Goal: Check status: Check status

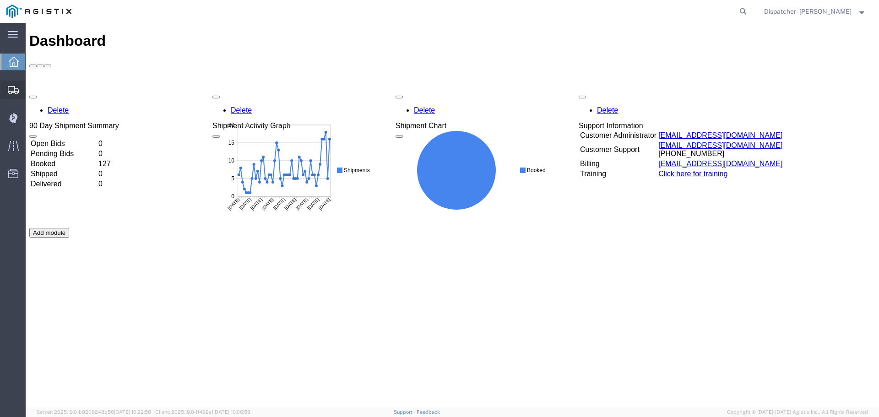
click at [32, 89] on span "Shipments" at bounding box center [28, 90] width 6 height 18
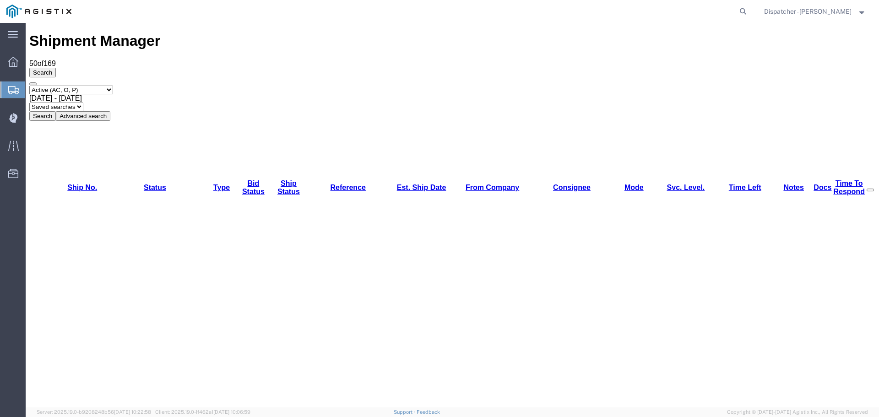
click at [82, 94] on span "[DATE] - [DATE]" at bounding box center [55, 98] width 53 height 8
click at [113, 86] on select "Select status Active (AC, O, P) All Approved Awaiting Confirmation (AC) Booked …" at bounding box center [71, 90] width 84 height 9
select select "ALL"
click at [29, 86] on select "Select status Active (AC, O, P) All Approved Awaiting Confirmation (AC) Booked …" at bounding box center [71, 90] width 84 height 9
click at [82, 94] on span "[DATE] - [DATE]" at bounding box center [55, 98] width 53 height 8
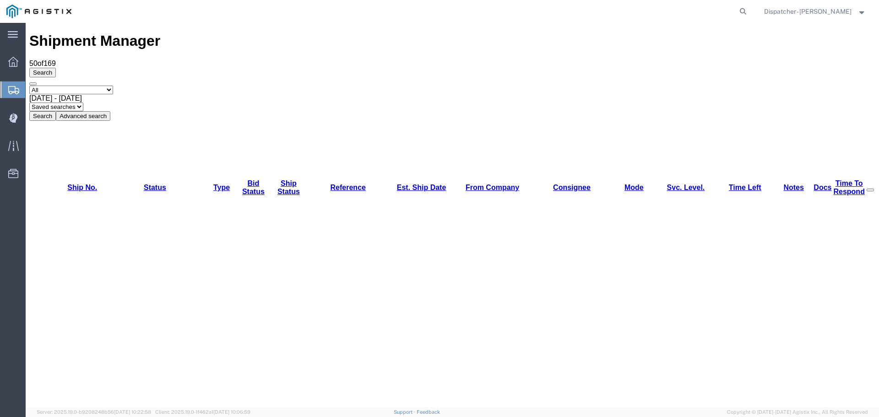
click at [56, 111] on button "Search" at bounding box center [42, 116] width 27 height 10
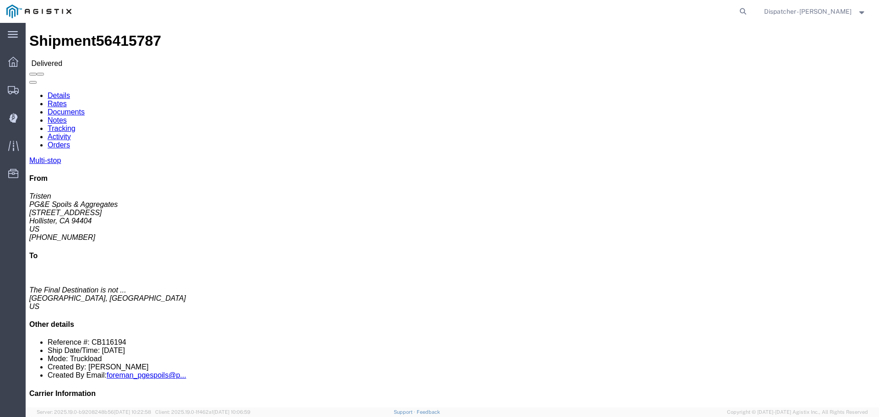
click link "Notes"
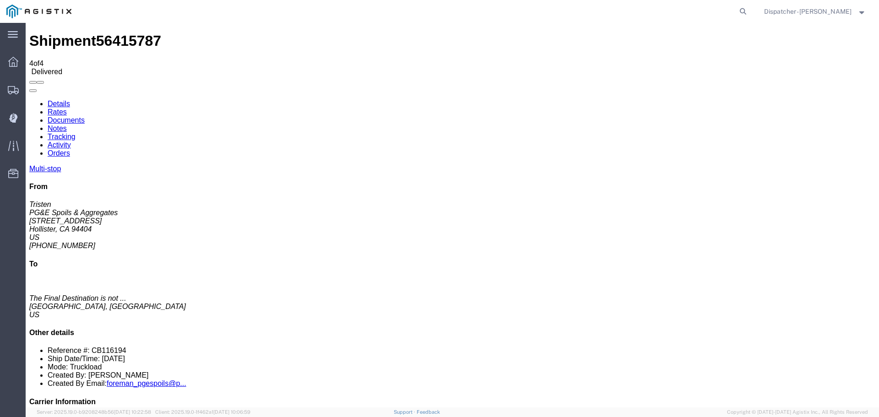
click at [76, 133] on link "Tracking" at bounding box center [62, 137] width 28 height 8
click at [85, 116] on link "Documents" at bounding box center [66, 120] width 37 height 8
